Goal: Task Accomplishment & Management: Use online tool/utility

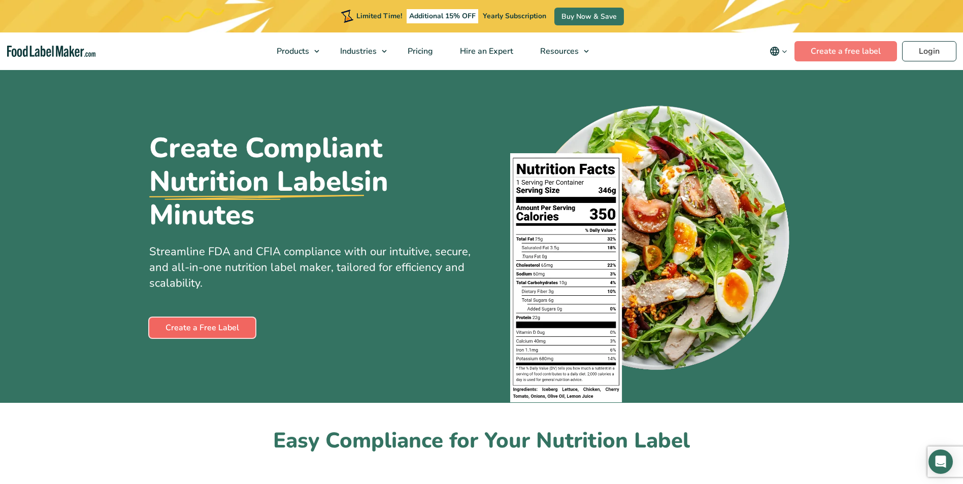
click at [223, 323] on link "Create a Free Label" at bounding box center [202, 328] width 106 height 20
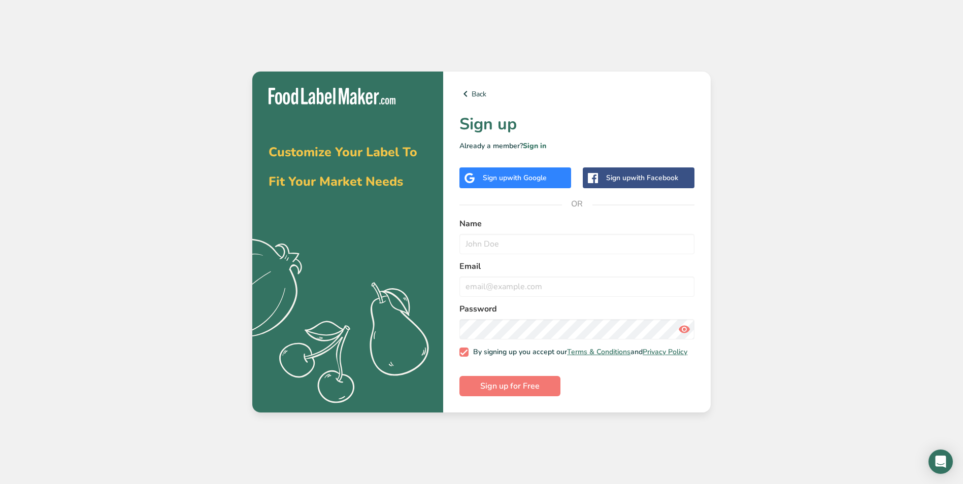
click at [786, 318] on div "Customize Your Label To Fit Your Market Needs .a{fill:#f5f3ed;} Back Sign up Al…" at bounding box center [481, 242] width 963 height 484
click at [527, 246] on input "text" at bounding box center [576, 244] width 235 height 20
type input "[PERSON_NAME]"
drag, startPoint x: 589, startPoint y: 285, endPoint x: 426, endPoint y: 296, distance: 163.3
click at [426, 296] on section "Customize Your Label To Fit Your Market Needs .a{fill:#f5f3ed;} Back Sign up Al…" at bounding box center [481, 242] width 458 height 341
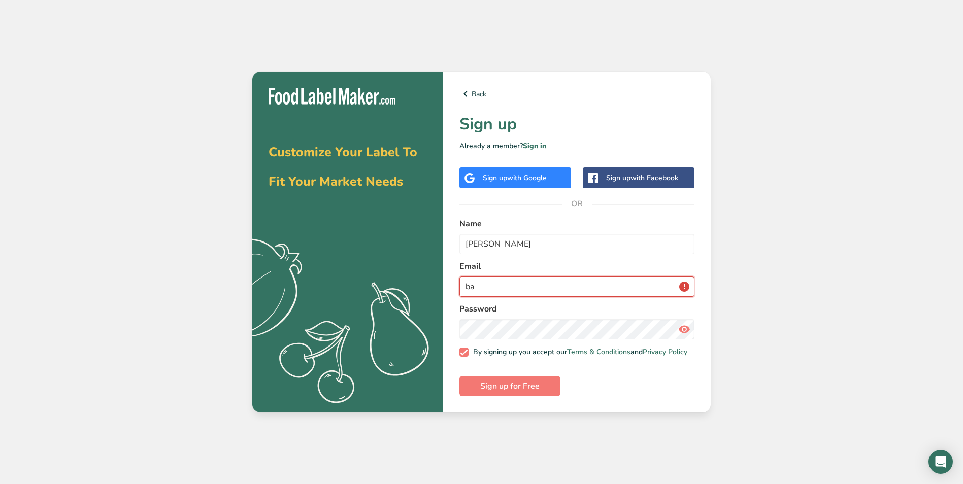
type input "b"
type input "[EMAIL_ADDRESS][DOMAIN_NAME]"
click at [485, 390] on span "Sign up for Free" at bounding box center [509, 386] width 59 height 12
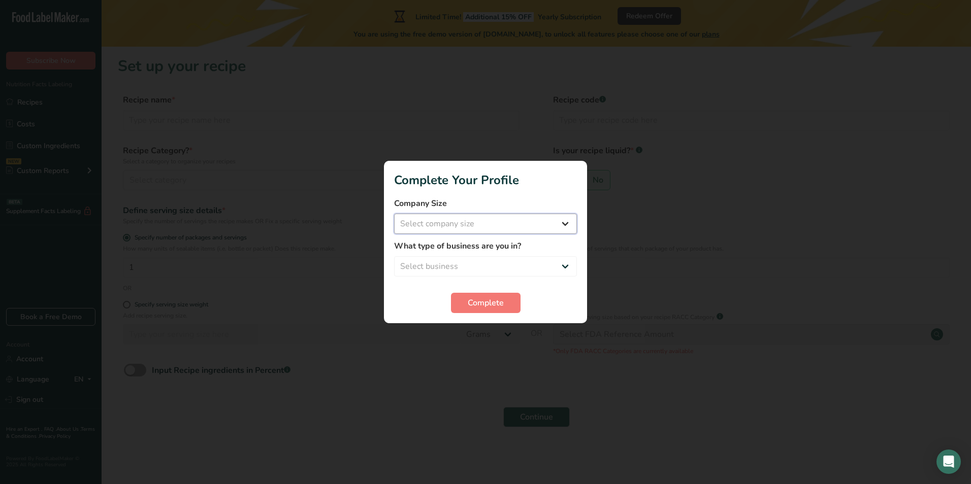
click at [508, 217] on select "Select company size Fewer than 10 Employees 10 to 50 Employees 51 to 500 Employ…" at bounding box center [485, 224] width 183 height 20
select select "4"
click at [394, 214] on select "Select company size Fewer than 10 Employees 10 to 50 Employees 51 to 500 Employ…" at bounding box center [485, 224] width 183 height 20
click at [441, 268] on select "Select business Packaged Food Manufacturer Restaurant & Cafe Bakery Meal Plans …" at bounding box center [485, 266] width 183 height 20
select select "8"
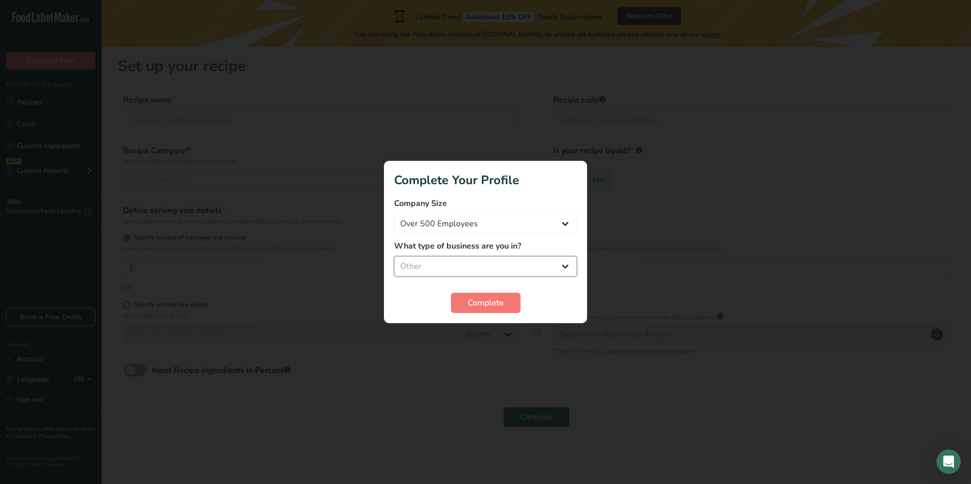
click at [394, 256] on select "Select business Packaged Food Manufacturer Restaurant & Cafe Bakery Meal Plans …" at bounding box center [485, 266] width 183 height 20
click at [489, 299] on span "Complete" at bounding box center [486, 303] width 36 height 12
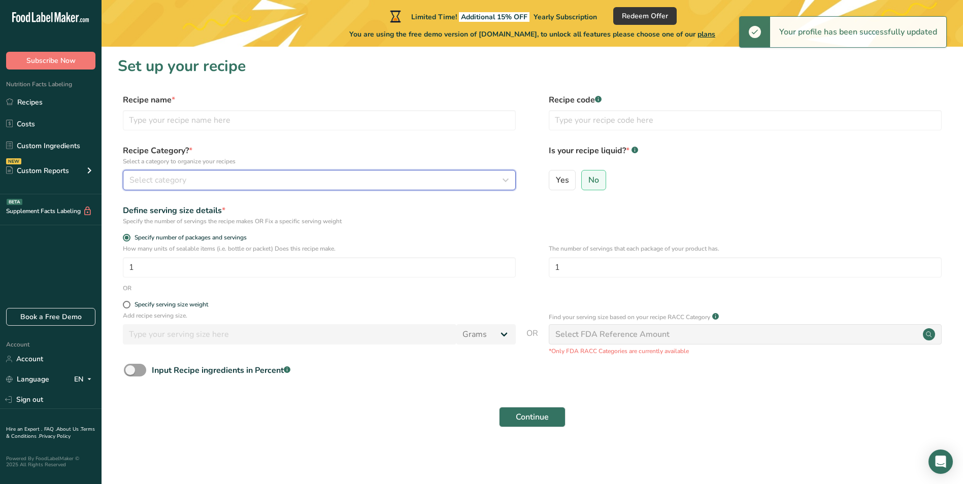
click at [483, 187] on button "Select category" at bounding box center [319, 180] width 393 height 20
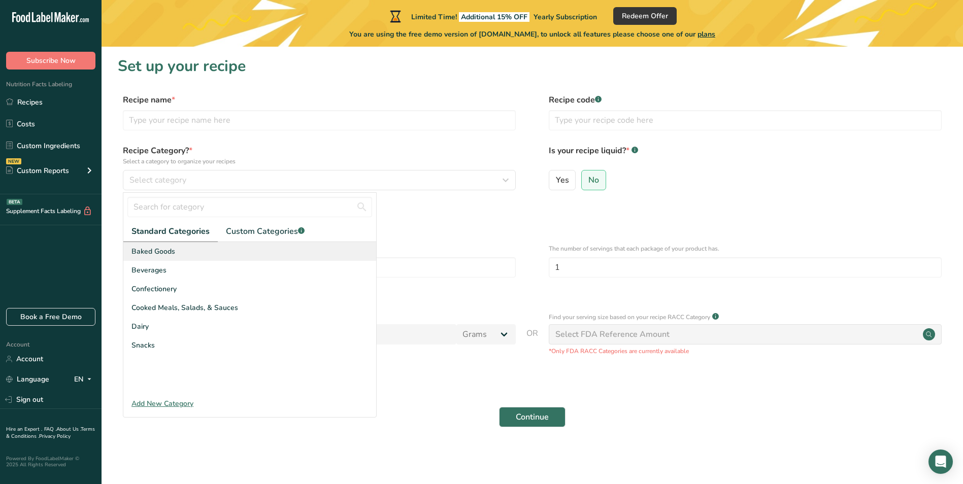
click at [203, 253] on div "Baked Goods" at bounding box center [249, 251] width 253 height 19
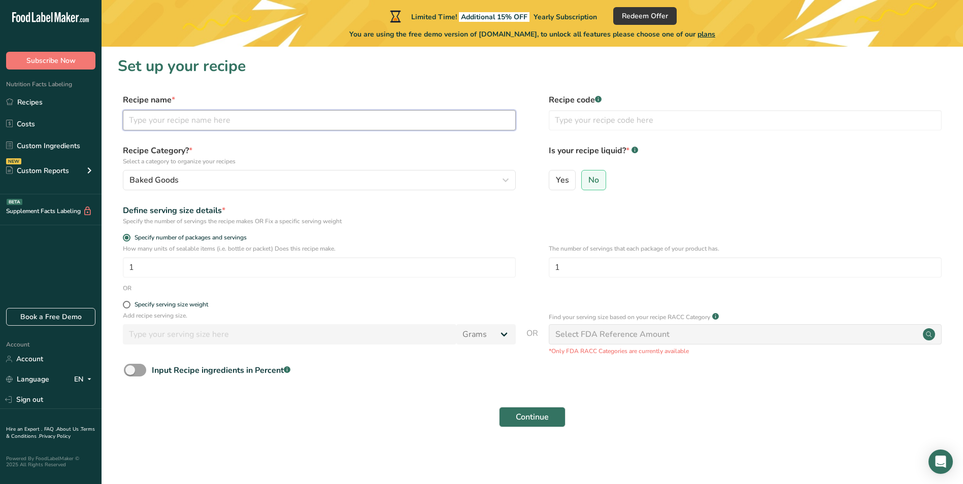
click at [197, 123] on input "text" at bounding box center [319, 120] width 393 height 20
type input "Chocolate Krispie Bar"
click at [515, 414] on button "Continue" at bounding box center [532, 417] width 67 height 20
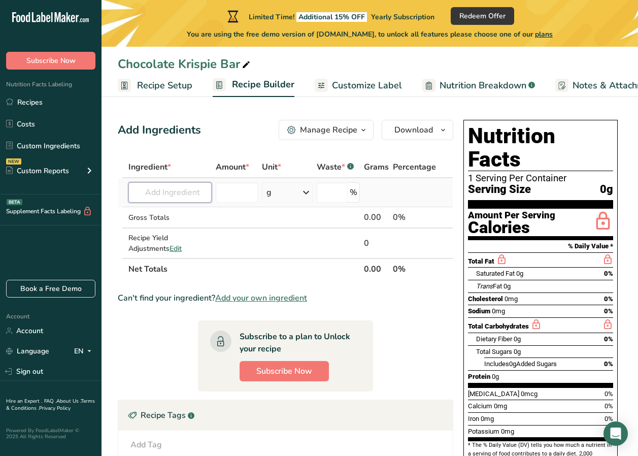
click at [164, 194] on input "text" at bounding box center [169, 192] width 83 height 20
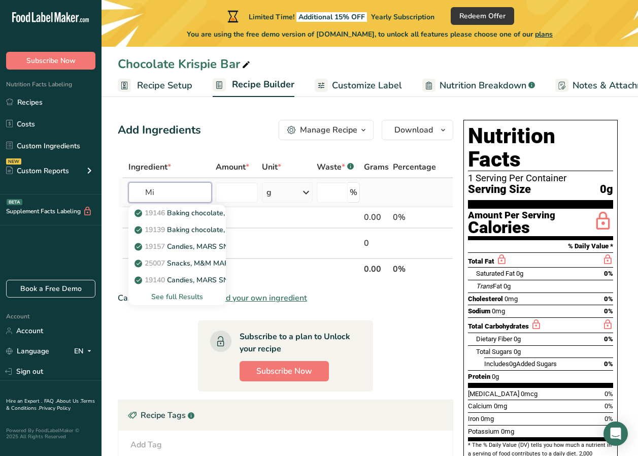
type input "M"
type input "marshmallow"
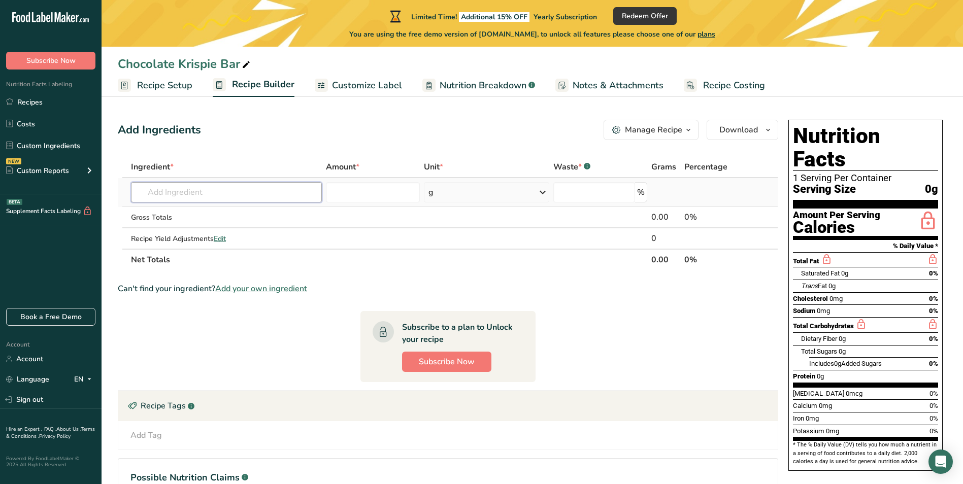
click at [196, 195] on input "text" at bounding box center [226, 192] width 191 height 20
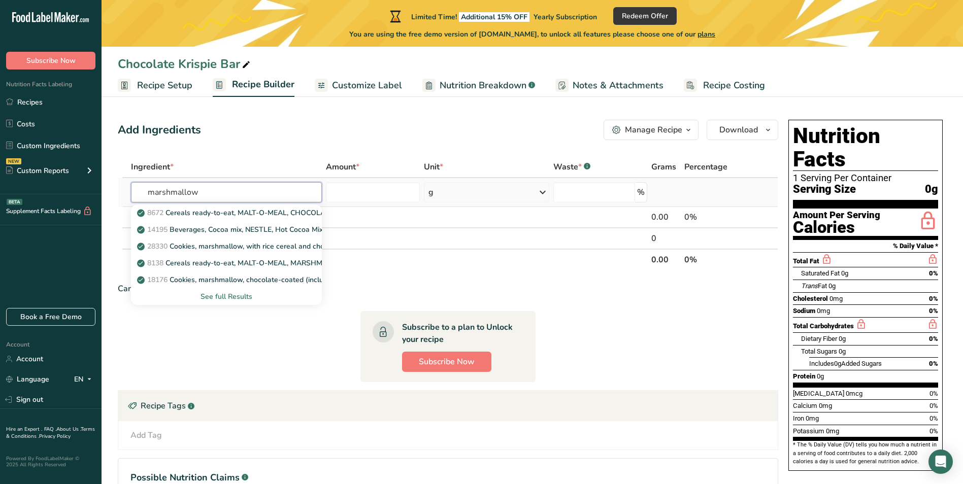
type input "marshmallow"
click at [223, 295] on div "See full Results" at bounding box center [226, 296] width 175 height 11
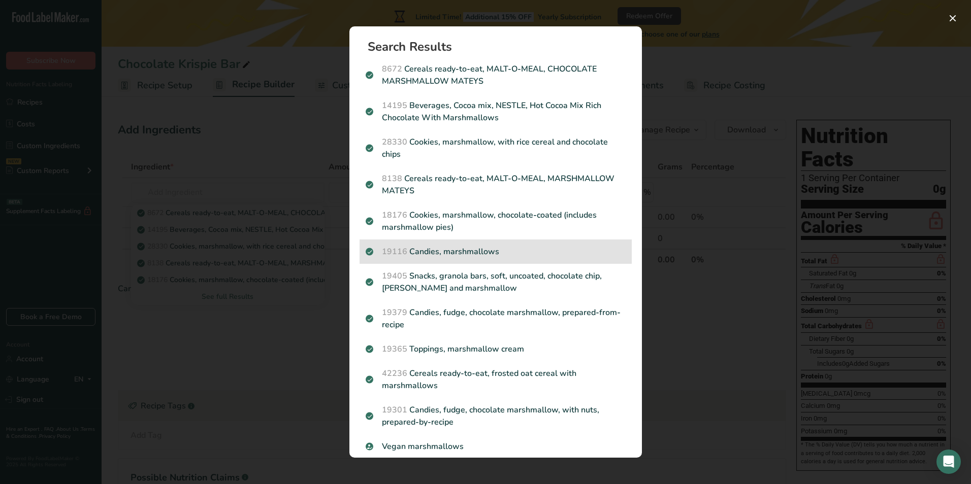
click at [494, 247] on p "19116 Candies, marshmallows" at bounding box center [496, 252] width 260 height 12
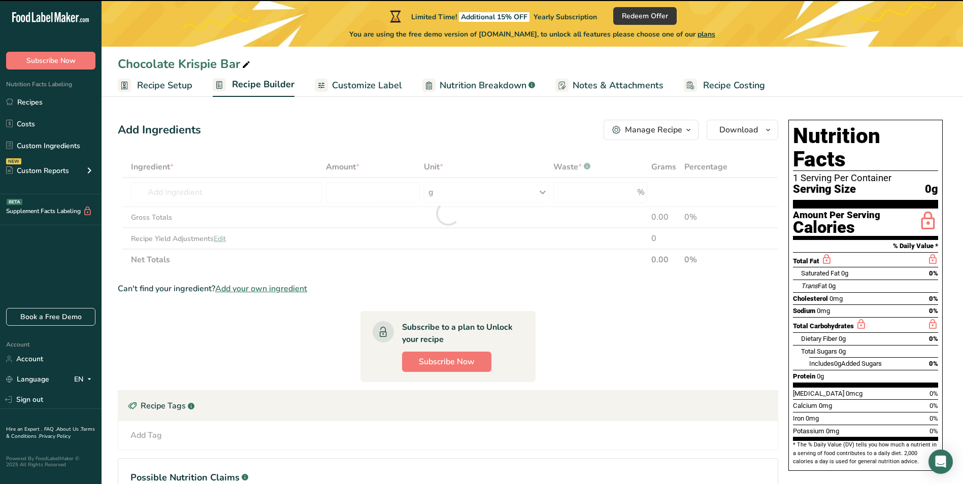
type input "0"
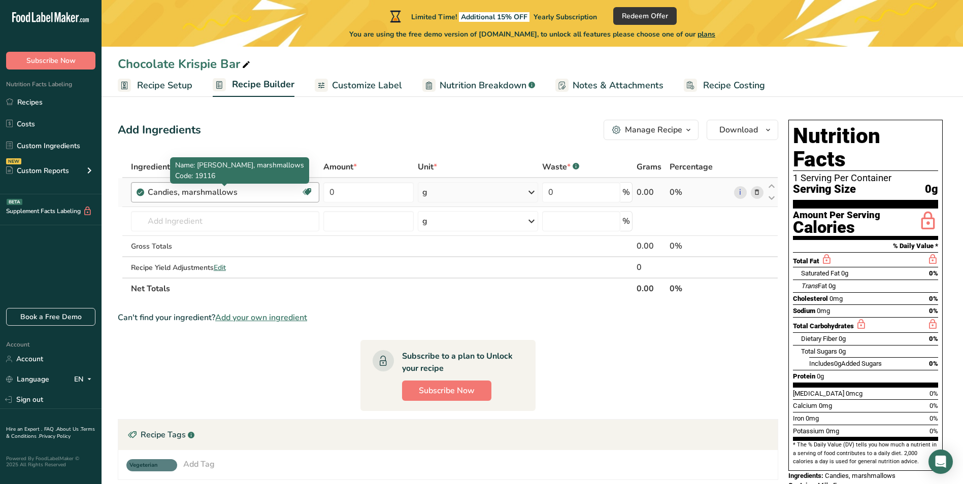
click at [242, 196] on div "Candies, marshmallows" at bounding box center [211, 192] width 127 height 12
drag, startPoint x: 236, startPoint y: 194, endPoint x: 130, endPoint y: 196, distance: 106.1
click at [130, 196] on td "Candies, marshmallows Gluten free Vegetarian Soy free" at bounding box center [225, 192] width 193 height 29
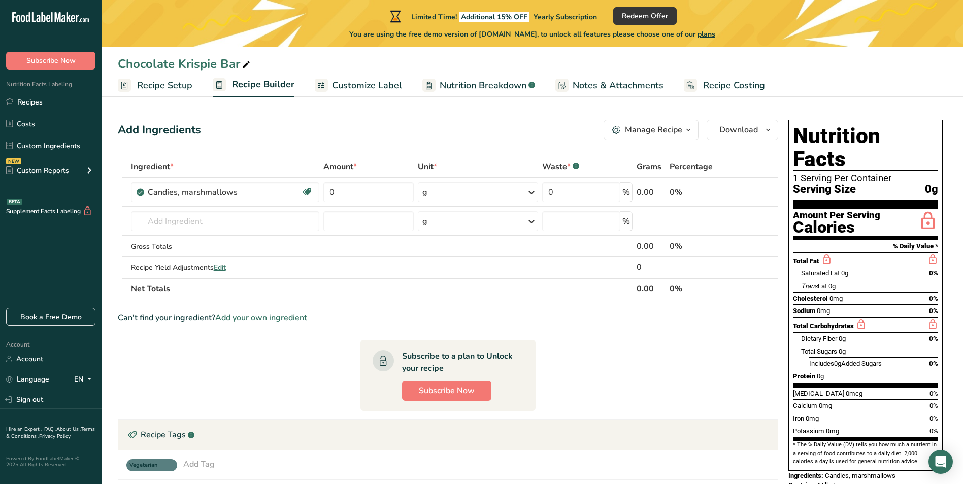
drag, startPoint x: 130, startPoint y: 196, endPoint x: 180, endPoint y: 149, distance: 68.6
click at [180, 149] on div "Add Ingredients Manage Recipe Delete Recipe Duplicate Recipe Scale Recipe Save …" at bounding box center [451, 352] width 667 height 472
click at [235, 192] on div "Candies, marshmallows" at bounding box center [211, 192] width 127 height 12
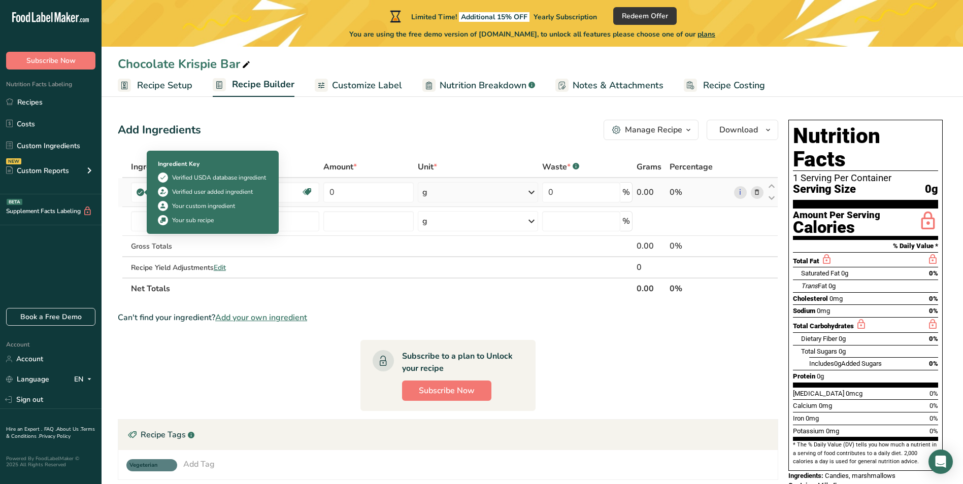
click at [138, 193] on icon at bounding box center [140, 192] width 6 height 9
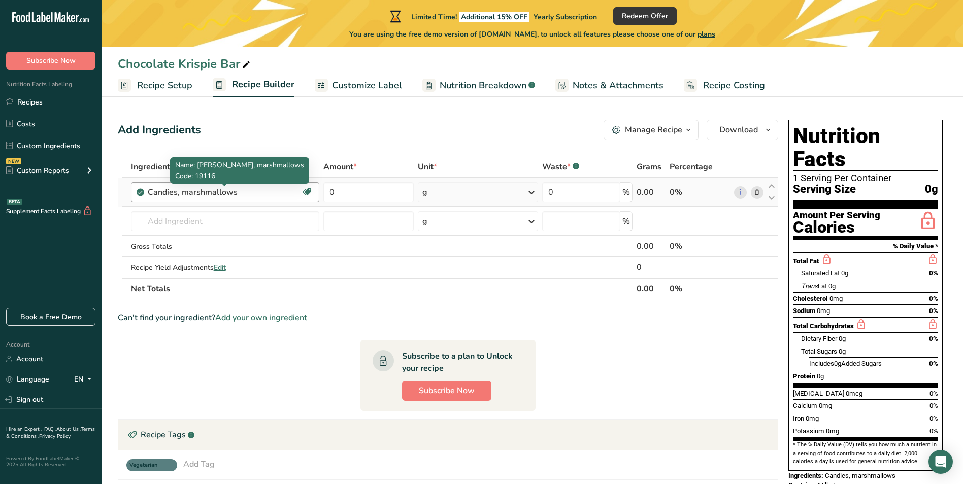
click at [258, 188] on div "Candies, marshmallows" at bounding box center [211, 192] width 127 height 12
click at [246, 196] on div "Candies, marshmallows" at bounding box center [211, 192] width 127 height 12
click at [758, 190] on icon at bounding box center [756, 192] width 7 height 11
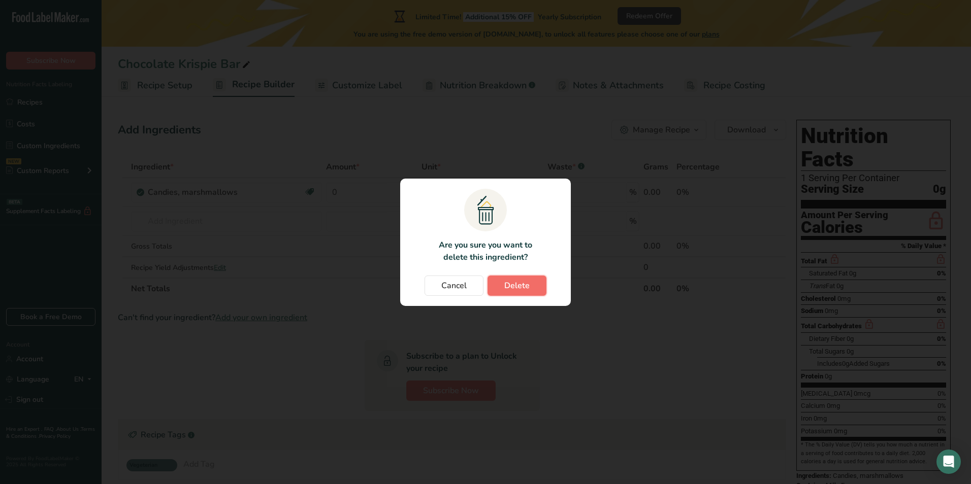
click at [509, 283] on span "Delete" at bounding box center [516, 286] width 25 height 12
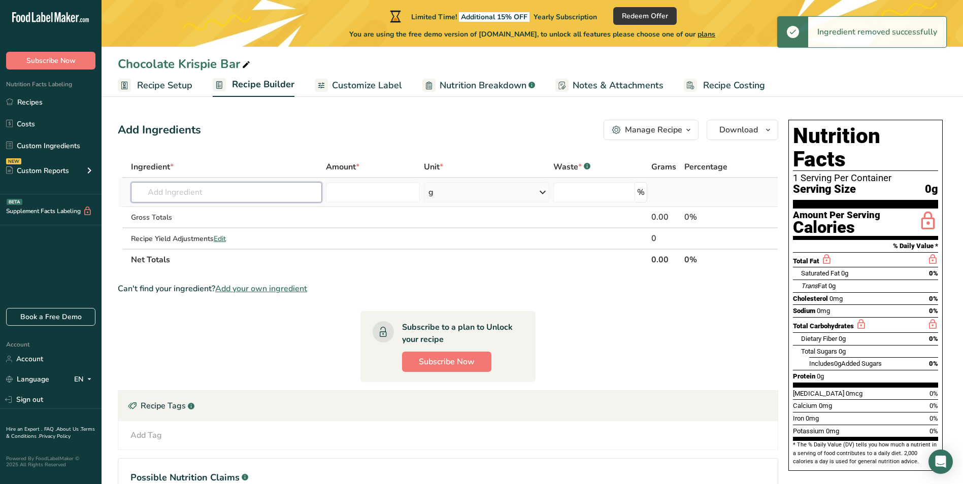
click at [205, 200] on input "text" at bounding box center [226, 192] width 191 height 20
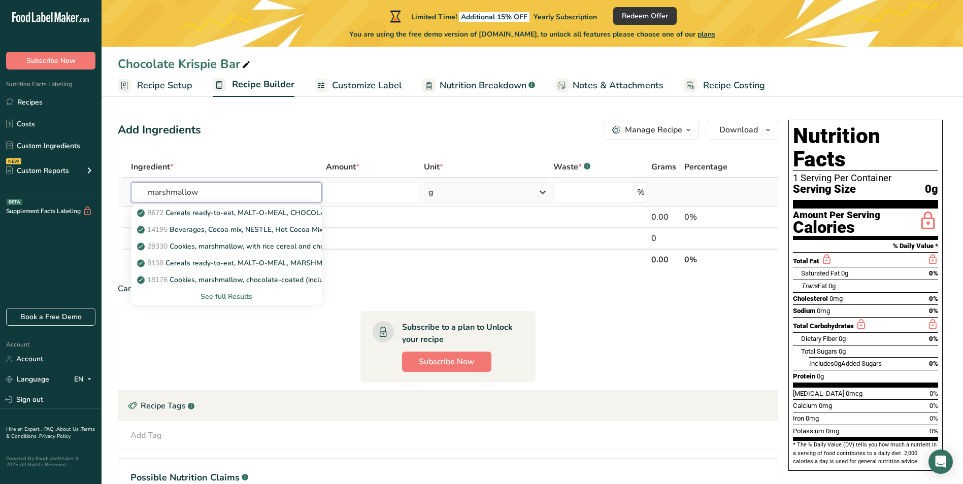
type input "marshmallow"
click at [216, 293] on div "See full Results" at bounding box center [226, 296] width 175 height 11
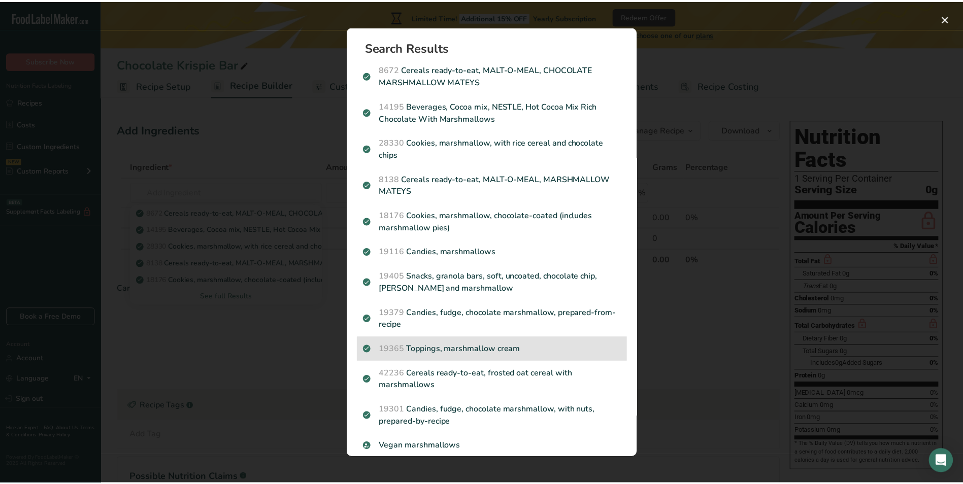
scroll to position [11, 0]
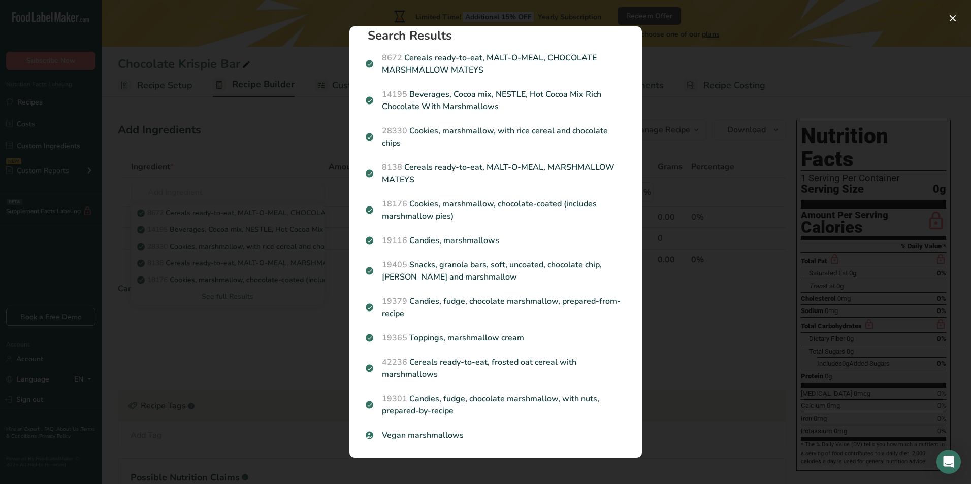
click at [721, 330] on div "Search results modal" at bounding box center [485, 242] width 971 height 484
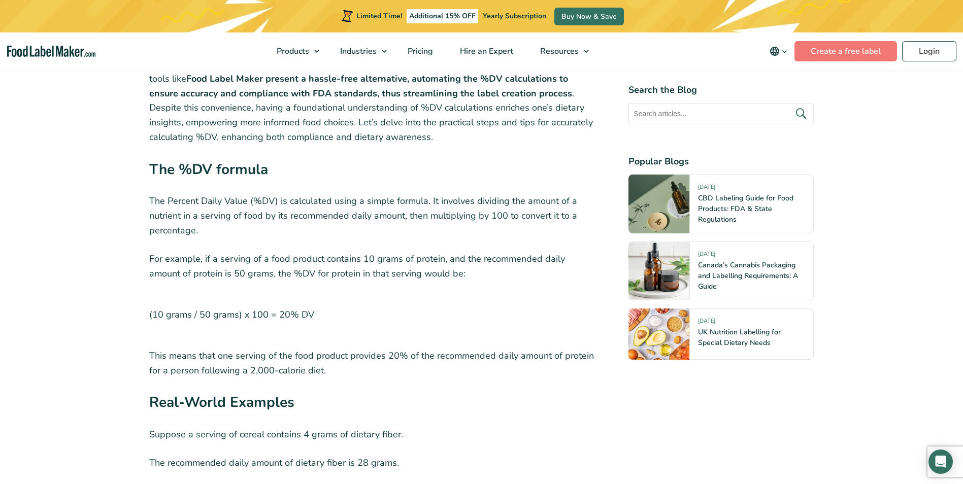
scroll to position [2843, 0]
